Goal: Task Accomplishment & Management: Complete application form

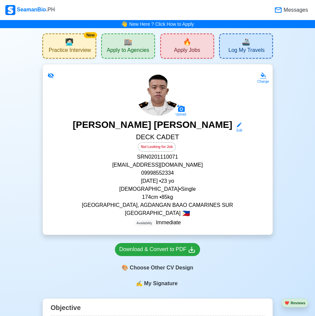
click at [194, 50] on span "Apply Jobs" at bounding box center [187, 51] width 26 height 8
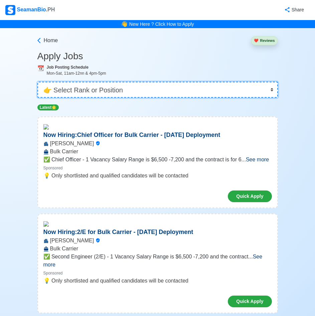
click at [202, 87] on select "👉 Select Rank or Position Master Chief Officer 2nd Officer 3rd Officer Junior O…" at bounding box center [157, 90] width 241 height 16
select select "Cadet"
click at [40, 82] on select "👉 Select Rank or Position Master Chief Officer 2nd Officer 3rd Officer Junior O…" at bounding box center [157, 90] width 241 height 16
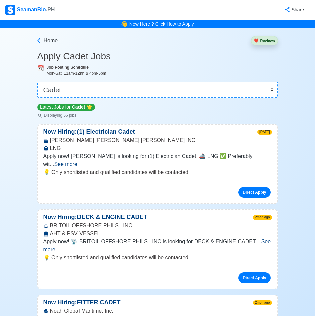
click at [77, 161] on span "See more" at bounding box center [65, 164] width 23 height 6
